Goal: Task Accomplishment & Management: Use online tool/utility

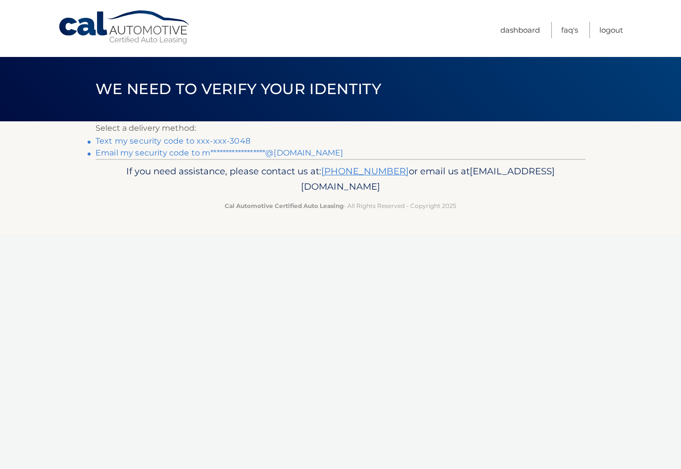
click at [193, 144] on link "Text my security code to xxx-xxx-3048" at bounding box center [172, 140] width 155 height 9
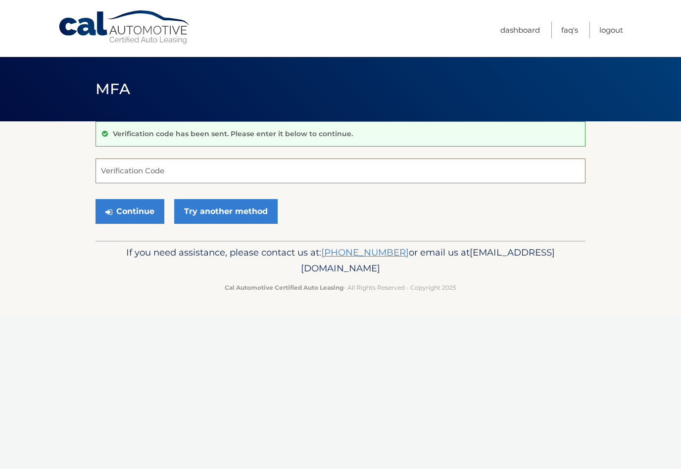
click at [312, 170] on input "Verification Code" at bounding box center [340, 170] width 490 height 25
type input "150423"
click at [139, 208] on button "Continue" at bounding box center [129, 211] width 69 height 25
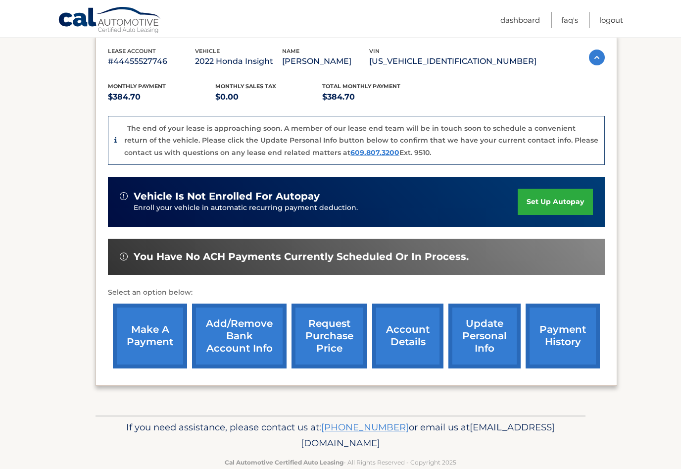
scroll to position [171, 0]
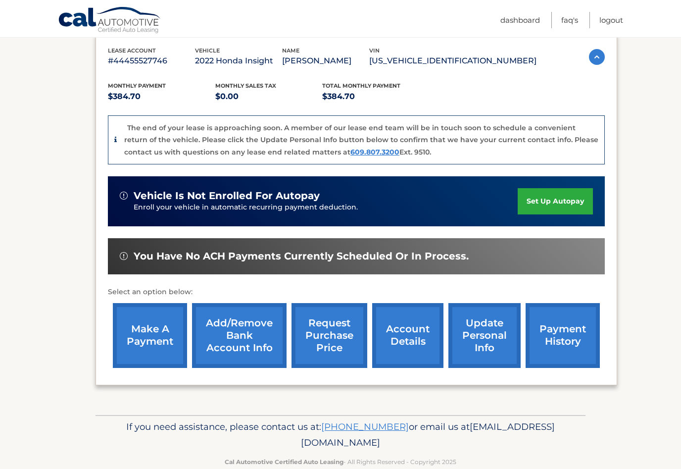
click at [340, 317] on link "request purchase price" at bounding box center [329, 335] width 76 height 65
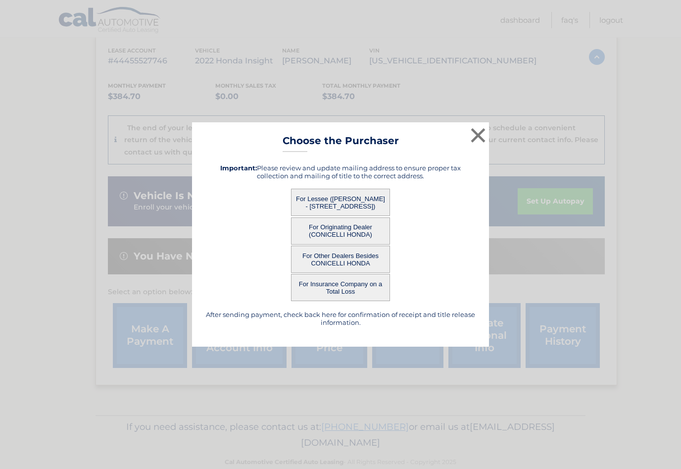
click at [359, 213] on button "For Lessee (MICHAEL LAWS - 2141 Route 38, Apt 216, Cherry Hill, NJ 08002)" at bounding box center [340, 201] width 99 height 27
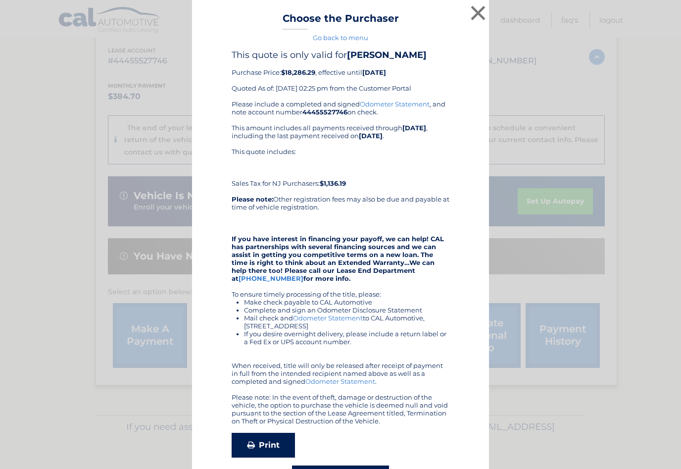
click at [282, 445] on link "Print" at bounding box center [263, 444] width 63 height 25
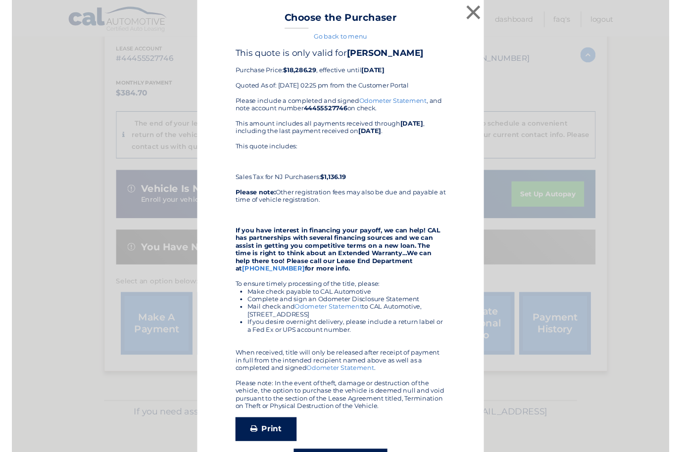
scroll to position [172, 0]
